Goal: Task Accomplishment & Management: Manage account settings

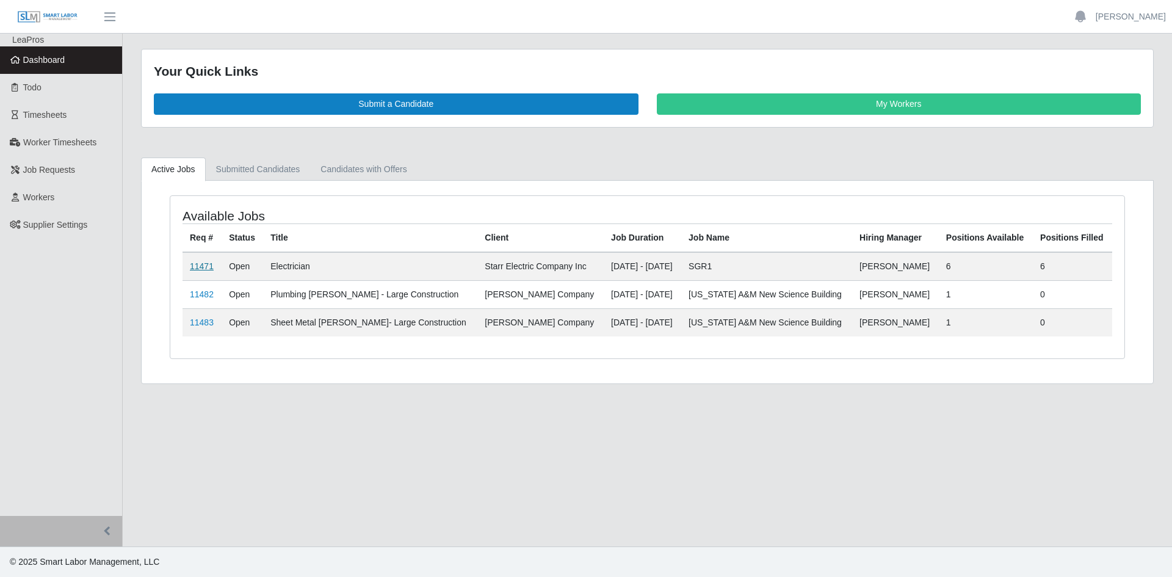
click at [195, 264] on link "11471" at bounding box center [202, 266] width 24 height 10
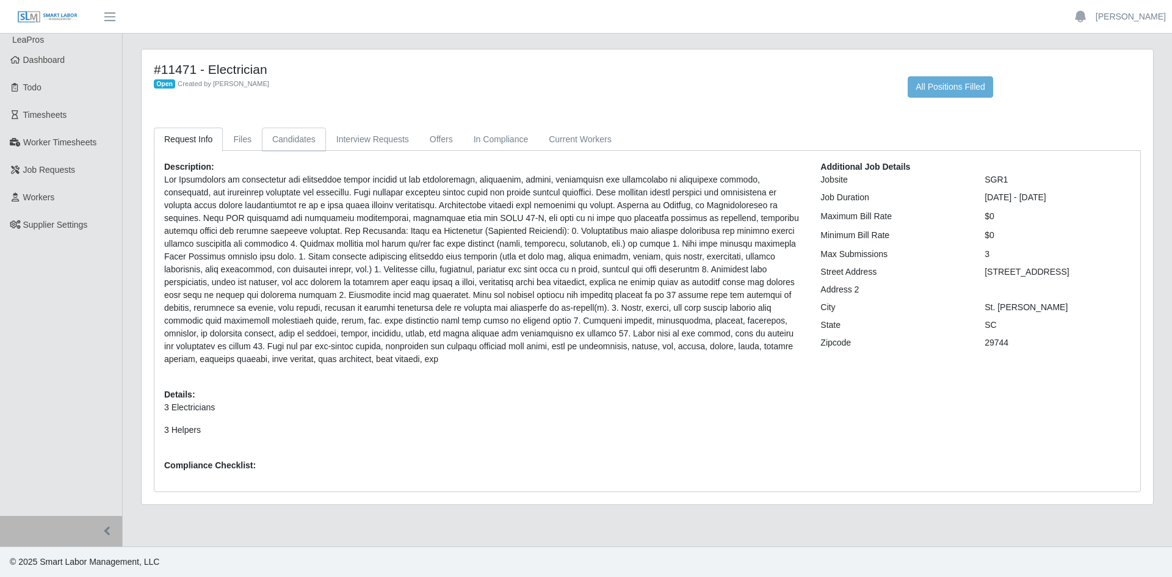
click at [292, 139] on link "Candidates" at bounding box center [294, 140] width 64 height 24
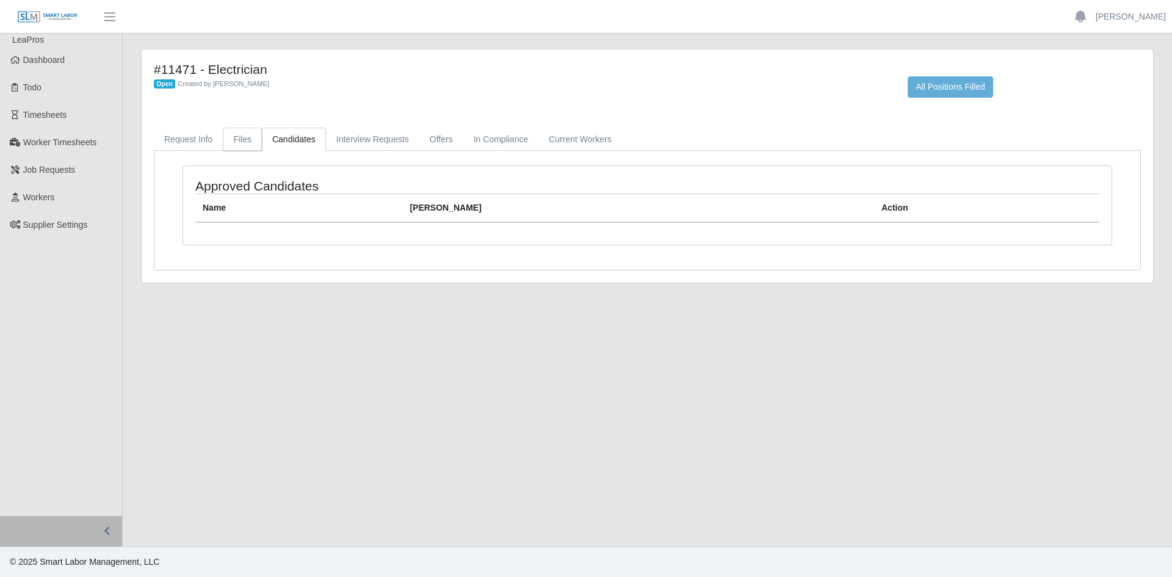
click at [249, 142] on link "Files" at bounding box center [242, 140] width 39 height 24
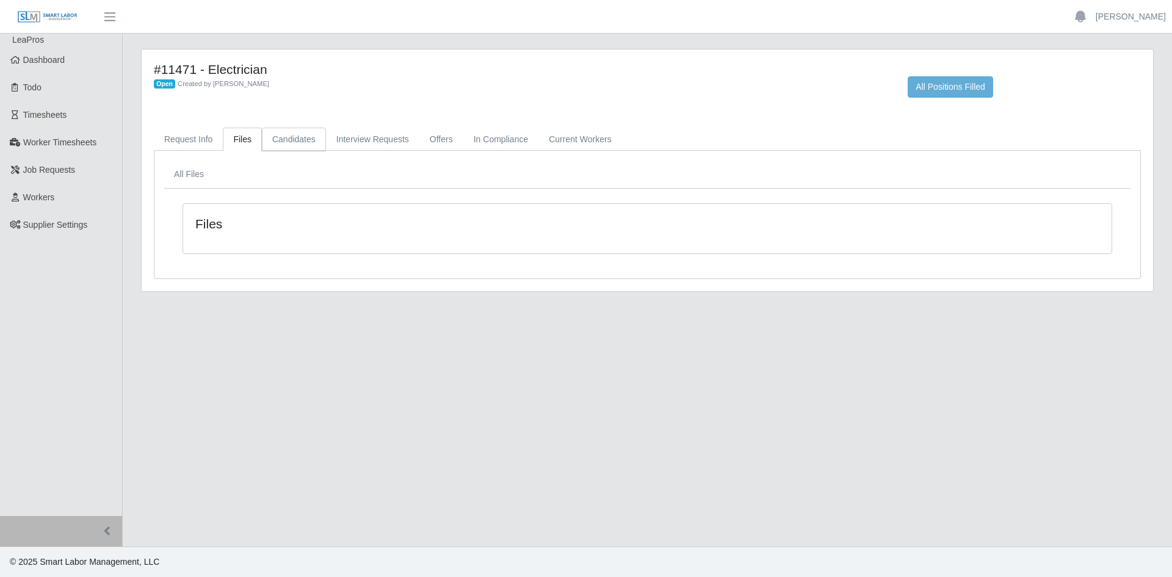
click at [312, 138] on link "Candidates" at bounding box center [294, 140] width 64 height 24
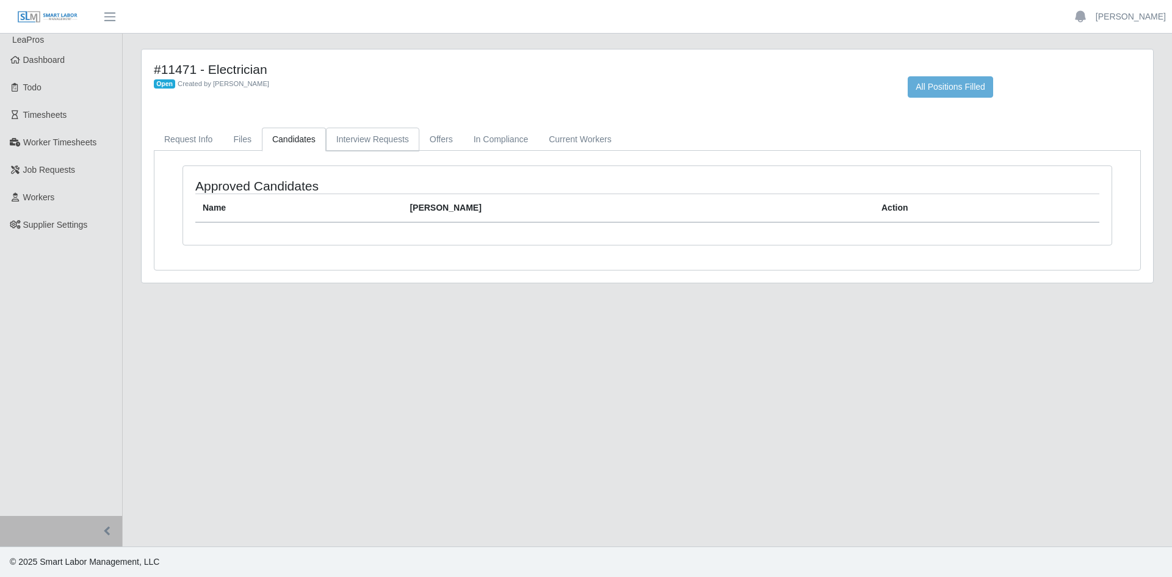
click at [385, 138] on link "Interview Requests" at bounding box center [372, 140] width 93 height 24
click at [436, 138] on link "Offers" at bounding box center [441, 140] width 44 height 24
click at [493, 141] on link "In Compliance" at bounding box center [501, 140] width 76 height 24
click at [570, 144] on link "Current Workers" at bounding box center [579, 140] width 83 height 24
click at [176, 134] on link "Request Info" at bounding box center [188, 140] width 69 height 24
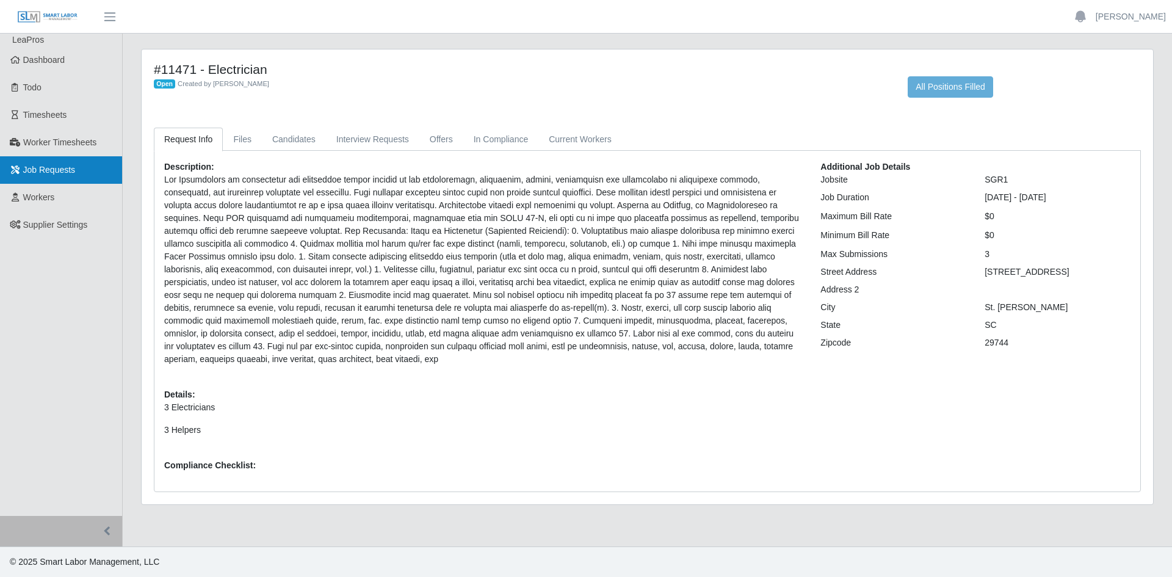
click at [42, 169] on span "Job Requests" at bounding box center [49, 170] width 52 height 10
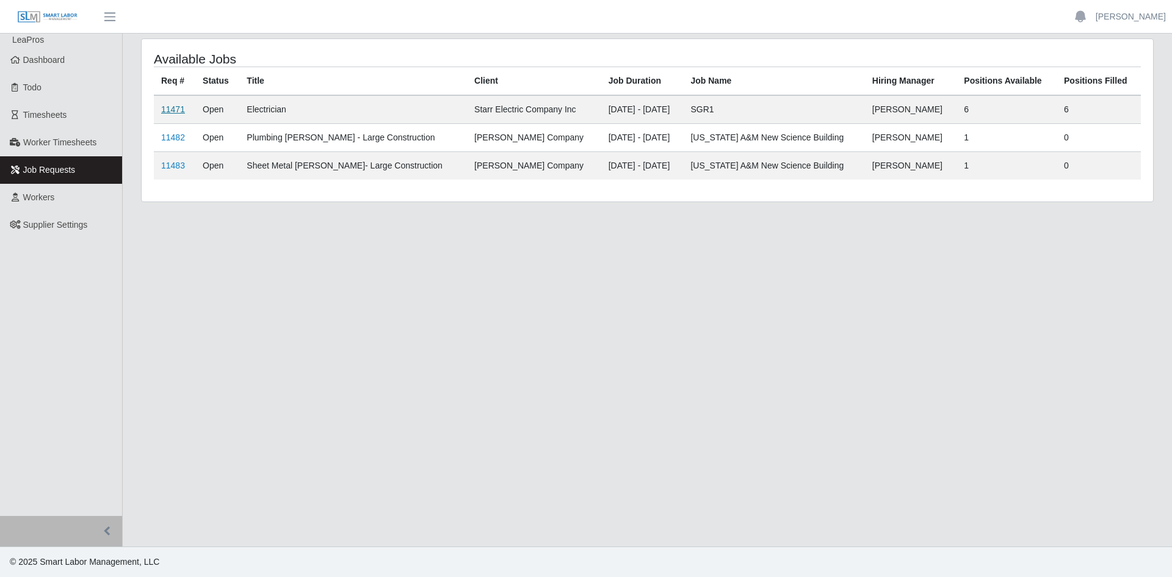
click at [162, 109] on link "11471" at bounding box center [173, 109] width 24 height 10
